Goal: Task Accomplishment & Management: Use online tool/utility

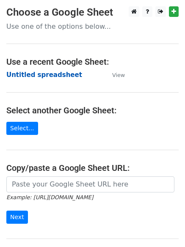
click at [60, 76] on strong "Untitled spreadsheet" at bounding box center [44, 75] width 76 height 8
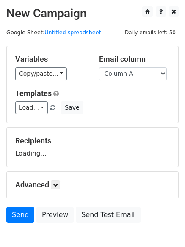
click at [1, 112] on main "New Campaign Daily emails left: 50 Google Sheet: Untitled spreadsheet Variables…" at bounding box center [92, 116] width 185 height 221
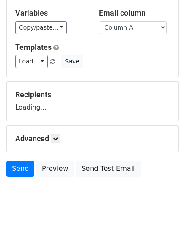
scroll to position [48, 0]
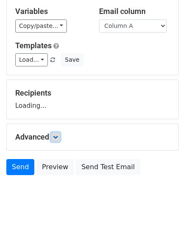
click at [56, 141] on link at bounding box center [55, 136] width 9 height 9
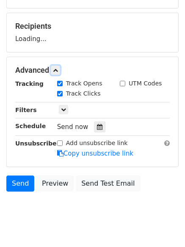
scroll to position [128, 0]
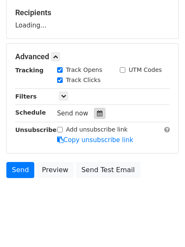
click at [94, 116] on div at bounding box center [99, 113] width 11 height 11
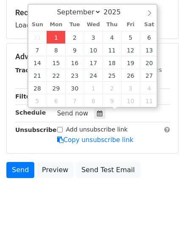
type input "2025-09-01 12:25"
type input "25"
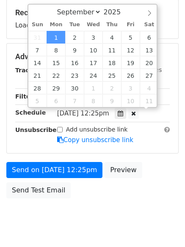
scroll to position [0, 0]
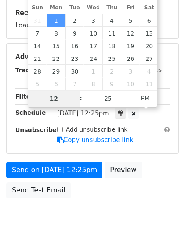
type input "4"
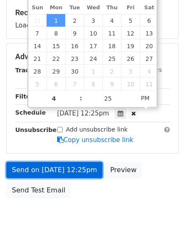
type input "2025-09-01 16:25"
click at [66, 168] on link "Send on Sep 1 at 12:25pm" at bounding box center [54, 170] width 96 height 16
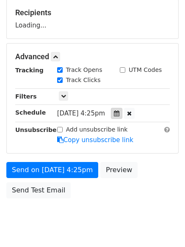
click at [119, 110] on icon at bounding box center [116, 113] width 5 height 6
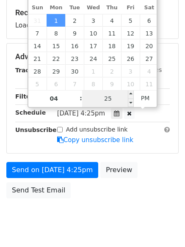
click at [109, 91] on input "25" at bounding box center [108, 98] width 52 height 17
type input "0"
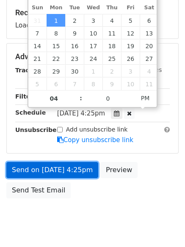
type input "2025-09-01 16:00"
click at [74, 171] on link "Send on Sep 1 at 4:25pm" at bounding box center [52, 170] width 92 height 16
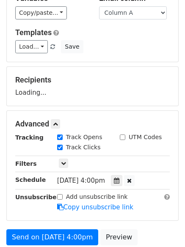
scroll to position [1, 0]
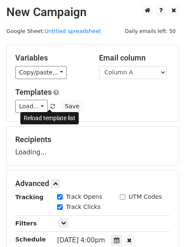
click at [50, 105] on span at bounding box center [52, 106] width 5 height 5
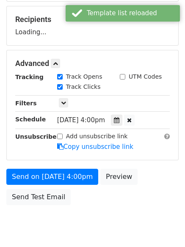
scroll to position [109, 0]
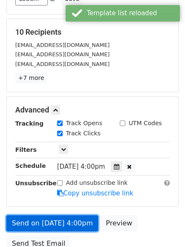
click at [75, 221] on link "Send on Sep 1 at 4:00pm" at bounding box center [52, 223] width 92 height 16
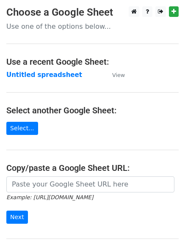
click at [62, 75] on strong "Untitled spreadsheet" at bounding box center [44, 75] width 76 height 8
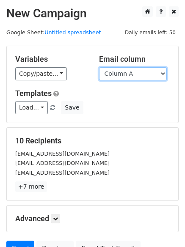
click at [119, 77] on select "Column A Column B Column C Column D Column E" at bounding box center [133, 73] width 68 height 13
select select "Column B"
click at [99, 67] on select "Column A Column B Column C Column D Column E" at bounding box center [133, 73] width 68 height 13
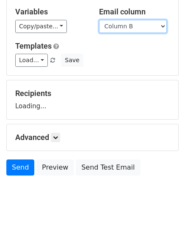
scroll to position [48, 0]
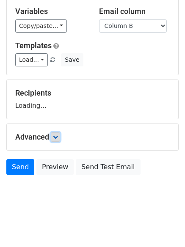
click at [55, 138] on icon at bounding box center [55, 136] width 5 height 5
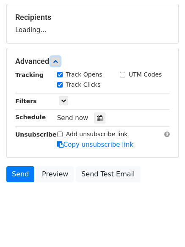
scroll to position [126, 0]
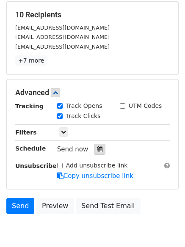
click at [100, 115] on div "Track Clicks" at bounding box center [82, 117] width 63 height 10
click at [99, 153] on div at bounding box center [99, 149] width 11 height 11
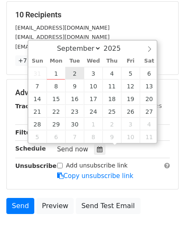
type input "2025-09-02 12:00"
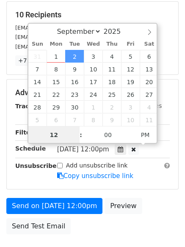
scroll to position [0, 0]
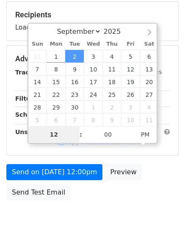
type input "5"
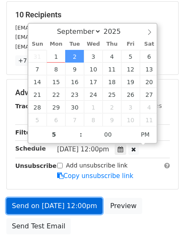
type input "2025-09-02 17:00"
click at [76, 201] on link "Send on Sep 2 at 12:00pm" at bounding box center [54, 206] width 96 height 16
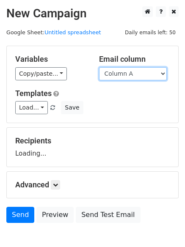
click at [116, 70] on select "Column A Column B Column C Column D Column E" at bounding box center [133, 73] width 68 height 13
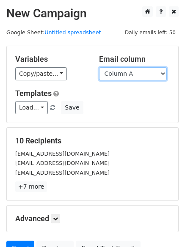
click at [122, 77] on select "Column A Column B Column C Column D Column E" at bounding box center [133, 73] width 68 height 13
select select "Column C"
click at [99, 67] on select "Column A Column B Column C Column D Column E" at bounding box center [133, 73] width 68 height 13
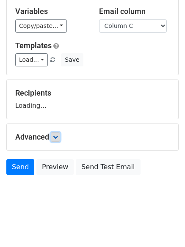
click at [57, 137] on icon at bounding box center [55, 136] width 5 height 5
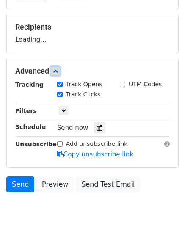
scroll to position [125, 0]
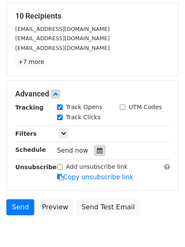
click at [100, 154] on div at bounding box center [99, 150] width 11 height 11
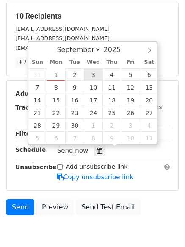
type input "2025-09-03 12:00"
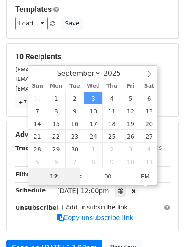
scroll to position [85, 0]
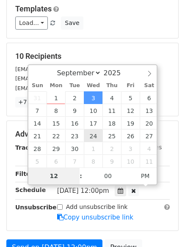
type input "6"
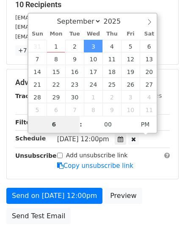
scroll to position [185, 0]
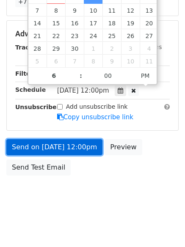
type input "2025-09-03 18:00"
click at [78, 151] on link "Send on Sep 3 at 12:00pm" at bounding box center [54, 147] width 96 height 16
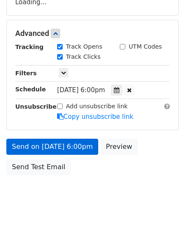
scroll to position [151, 0]
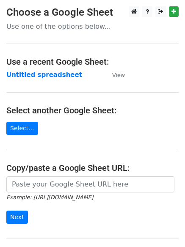
click at [49, 80] on main "Choose a Google Sheet Use one of the options below... Use a recent Google Sheet…" at bounding box center [92, 137] width 185 height 263
click at [59, 80] on main "Choose a Google Sheet Use one of the options below... Use a recent Google Sheet…" at bounding box center [92, 137] width 185 height 263
click at [75, 72] on td "Untitled spreadsheet" at bounding box center [54, 75] width 97 height 10
click at [67, 72] on strong "Untitled spreadsheet" at bounding box center [44, 75] width 76 height 8
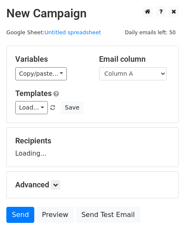
click at [135, 77] on select "Column A Column B Column C Column D Column E" at bounding box center [133, 73] width 68 height 13
select select "Column D"
click at [99, 67] on select "Column A Column B Column C Column D Column E" at bounding box center [133, 73] width 68 height 13
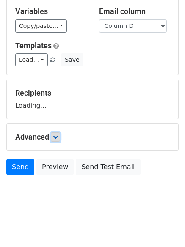
click at [58, 134] on icon at bounding box center [55, 136] width 5 height 5
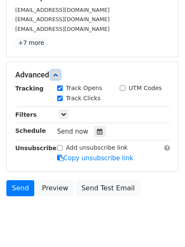
scroll to position [145, 0]
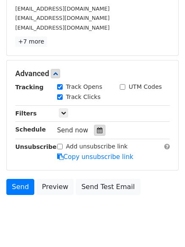
click at [97, 128] on icon at bounding box center [99, 130] width 5 height 6
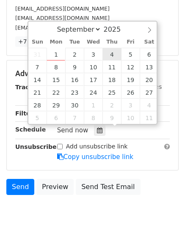
type input "[DATE] 12:00"
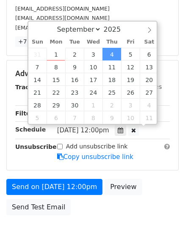
scroll to position [0, 0]
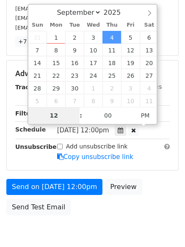
type input "7"
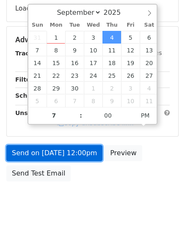
type input "2025-09-04 19:00"
click at [83, 151] on link "Send on Sep 4 at 12:00pm" at bounding box center [54, 153] width 96 height 16
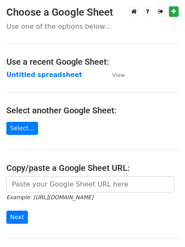
click at [49, 73] on strong "Untitled spreadsheet" at bounding box center [44, 75] width 76 height 8
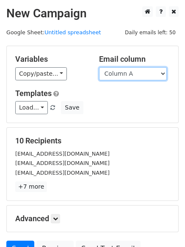
drag, startPoint x: 133, startPoint y: 74, endPoint x: 133, endPoint y: 79, distance: 5.1
click at [133, 74] on select "Column A Column B Column C Column D Column E" at bounding box center [133, 73] width 68 height 13
select select "Column E"
click at [99, 67] on select "Column A Column B Column C Column D Column E" at bounding box center [133, 73] width 68 height 13
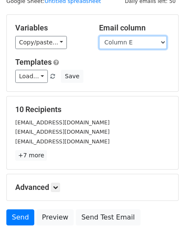
scroll to position [39, 0]
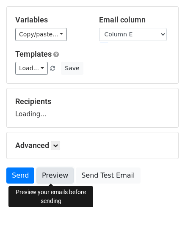
click at [60, 179] on link "Preview" at bounding box center [54, 175] width 37 height 16
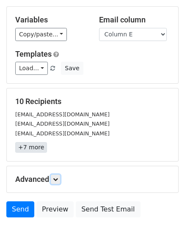
drag, startPoint x: 55, startPoint y: 178, endPoint x: 16, endPoint y: 143, distance: 51.8
click at [55, 178] on icon at bounding box center [55, 179] width 5 height 5
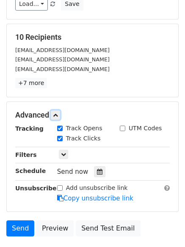
scroll to position [164, 0]
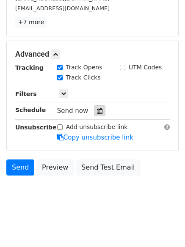
click at [94, 113] on div at bounding box center [99, 110] width 11 height 11
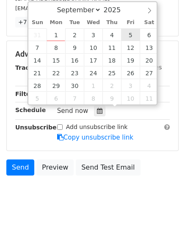
type input "2025-09-05 12:00"
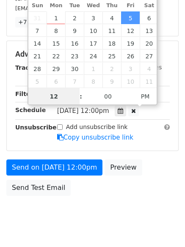
scroll to position [0, 0]
type input "8"
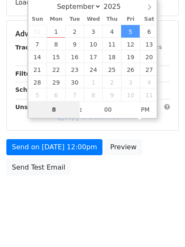
scroll to position [164, 0]
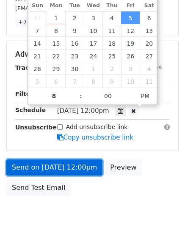
type input "2025-09-05 20:00"
click at [74, 169] on link "Send on Sep 5 at 12:00pm" at bounding box center [54, 167] width 96 height 16
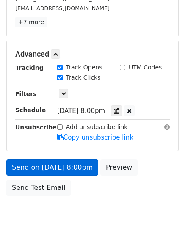
scroll to position [151, 0]
